Goal: Find specific page/section

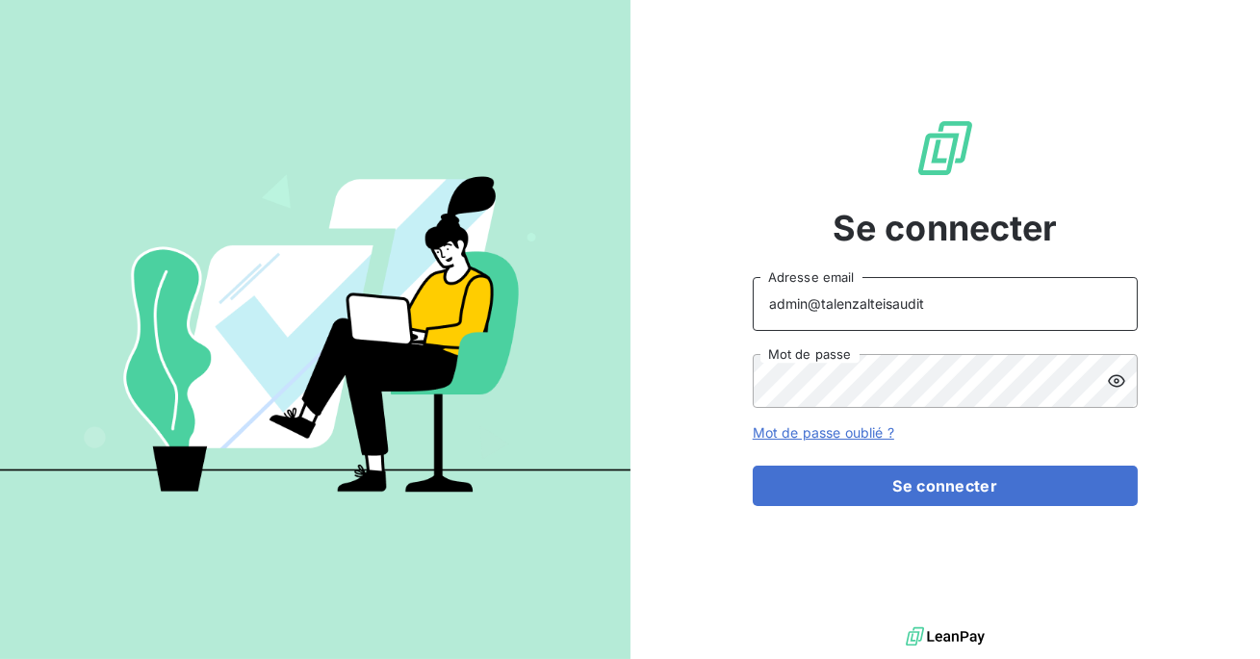
click at [951, 308] on input "admin@talenzalteisaudit" at bounding box center [945, 304] width 385 height 54
type input "admin@talenzalteisauditiledefrance"
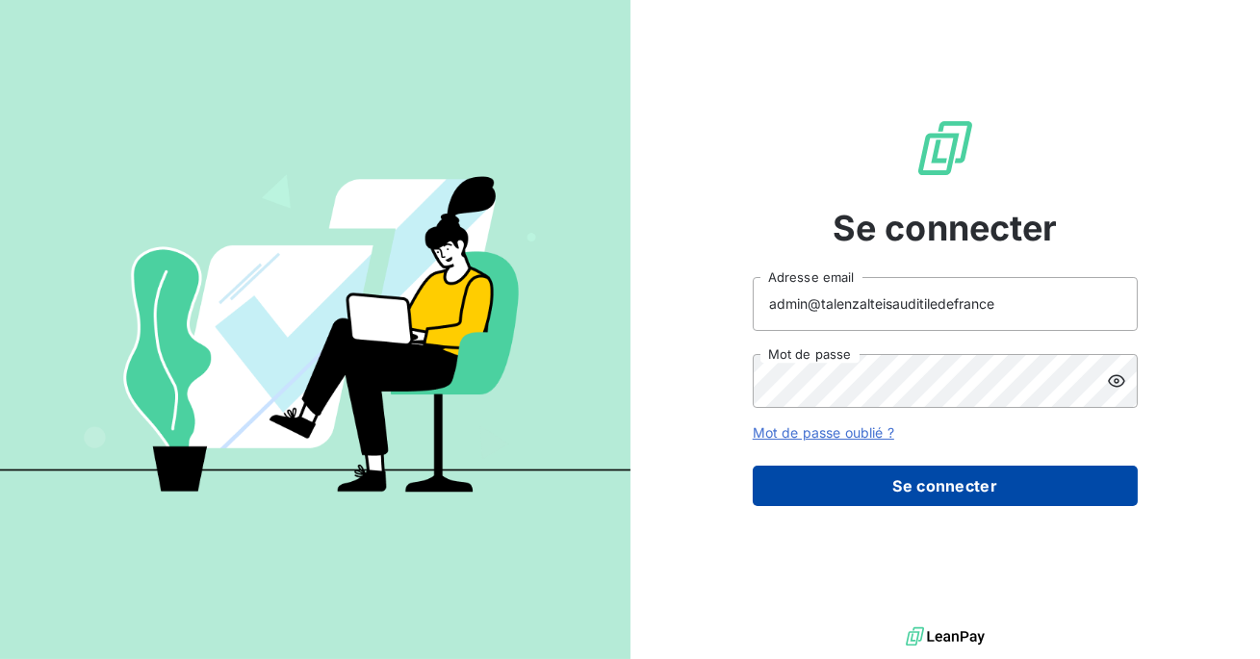
click at [910, 475] on button "Se connecter" at bounding box center [945, 486] width 385 height 40
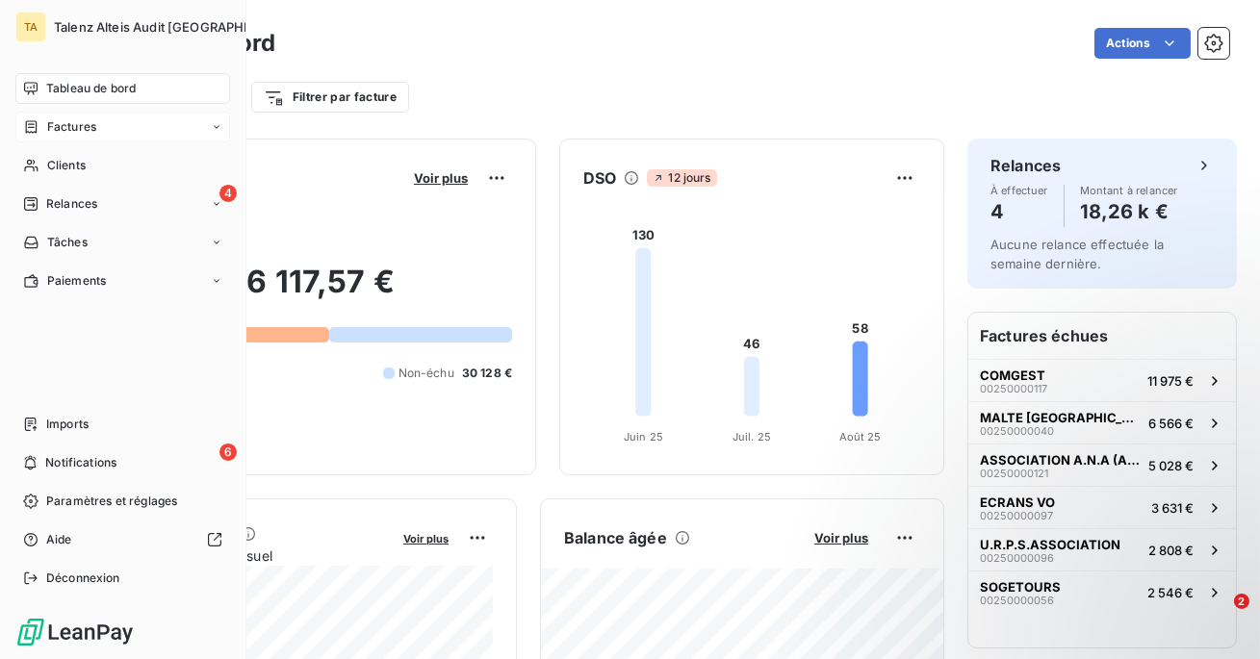
click at [73, 126] on span "Factures" at bounding box center [71, 126] width 49 height 17
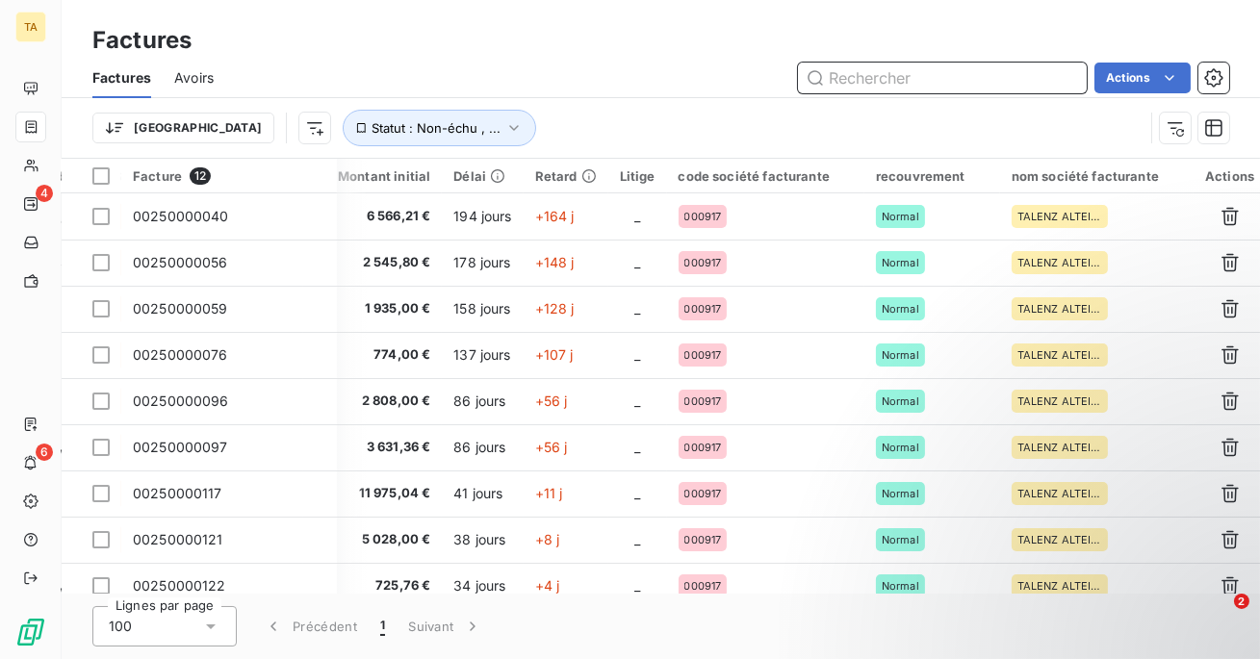
scroll to position [0, 560]
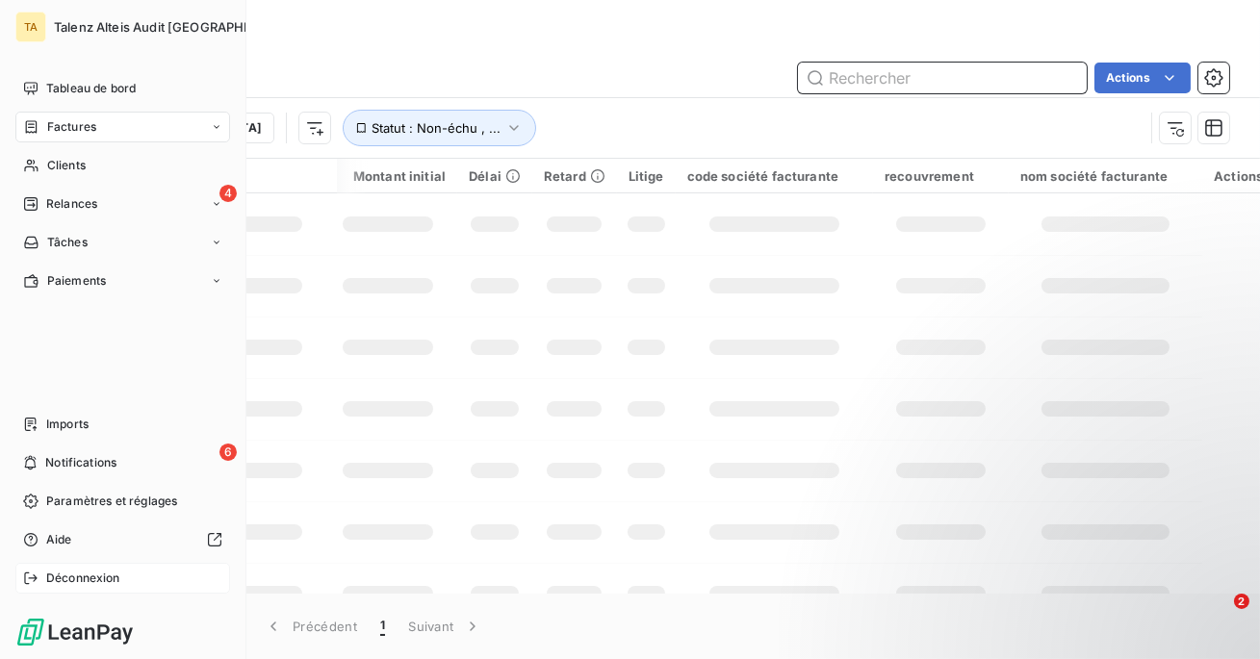
click at [57, 574] on span "Déconnexion" at bounding box center [83, 578] width 74 height 17
